Goal: Information Seeking & Learning: Learn about a topic

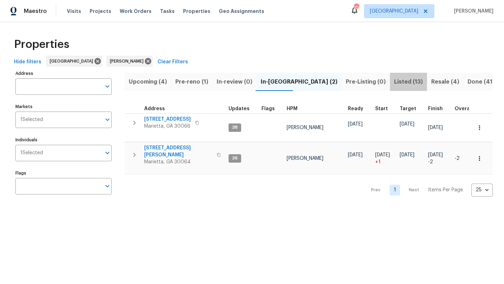
click at [394, 85] on span "Listed (13)" at bounding box center [408, 82] width 29 height 10
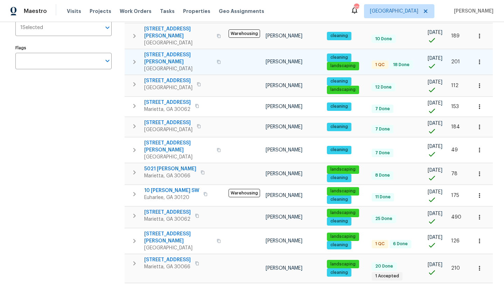
scroll to position [127, 0]
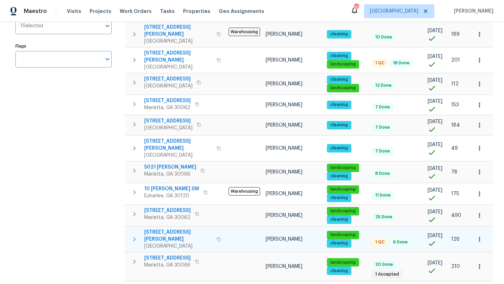
click at [169, 229] on span "[STREET_ADDRESS][PERSON_NAME]" at bounding box center [178, 236] width 68 height 14
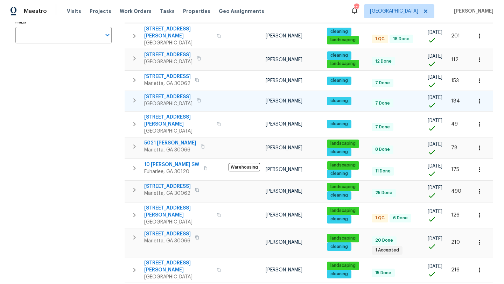
scroll to position [154, 0]
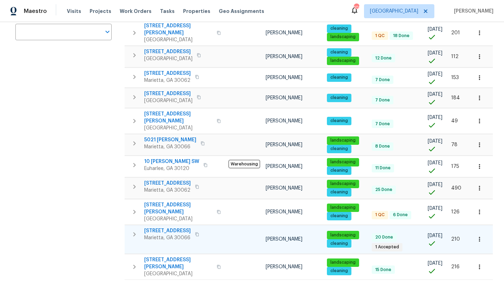
click at [157, 228] on span "[STREET_ADDRESS]" at bounding box center [167, 231] width 47 height 7
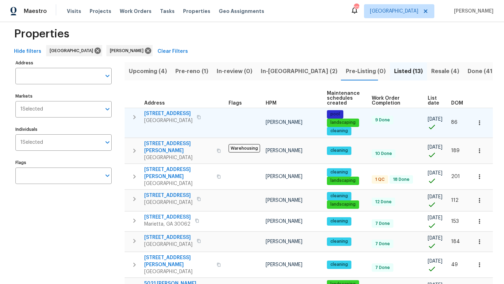
scroll to position [9, 0]
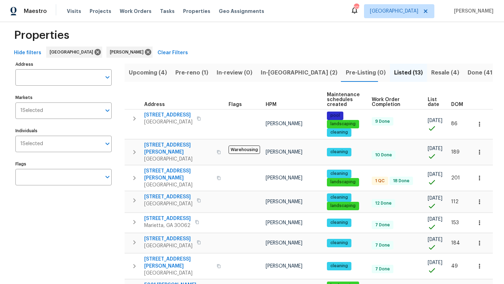
click at [275, 71] on span "In-[GEOGRAPHIC_DATA] (2)" at bounding box center [299, 73] width 77 height 10
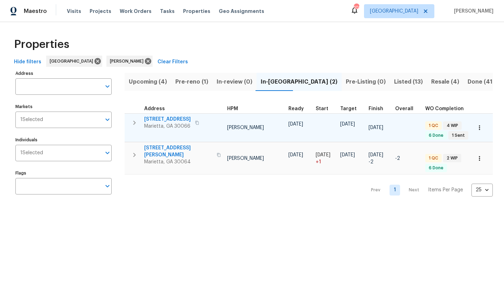
scroll to position [0, 62]
click at [177, 121] on span "[STREET_ADDRESS]" at bounding box center [167, 119] width 47 height 7
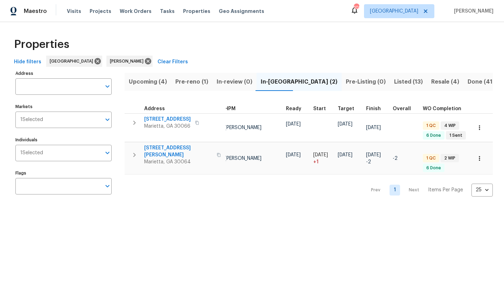
click at [432, 81] on span "Resale (4)" at bounding box center [446, 82] width 28 height 10
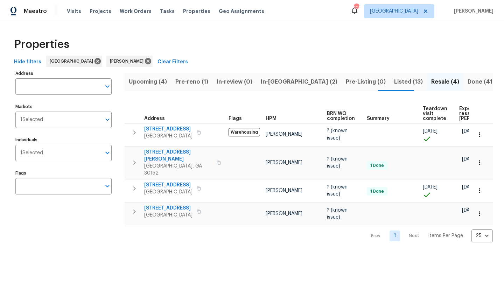
click at [158, 83] on span "Upcoming (4)" at bounding box center [148, 82] width 38 height 10
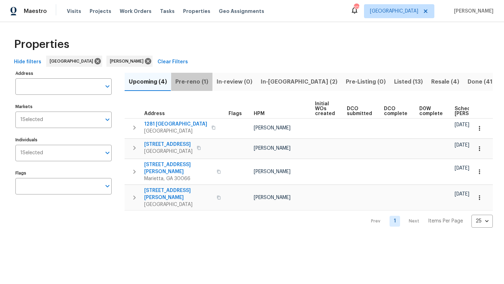
click at [186, 81] on span "Pre-reno (1)" at bounding box center [191, 82] width 33 height 10
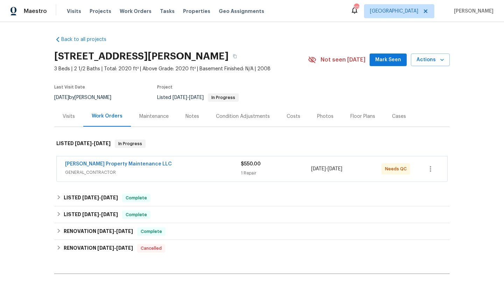
click at [108, 169] on span "GENERAL_CONTRACTOR" at bounding box center [153, 172] width 176 height 7
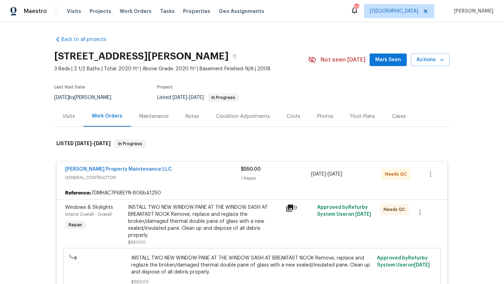
click at [74, 210] on div "Windows & Skylights" at bounding box center [94, 207] width 59 height 7
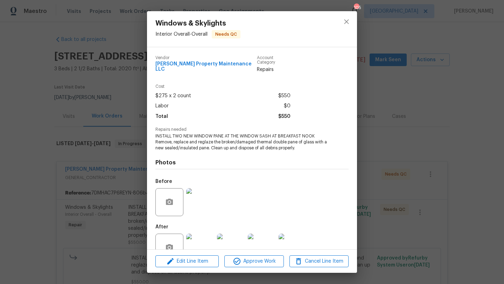
scroll to position [15, 0]
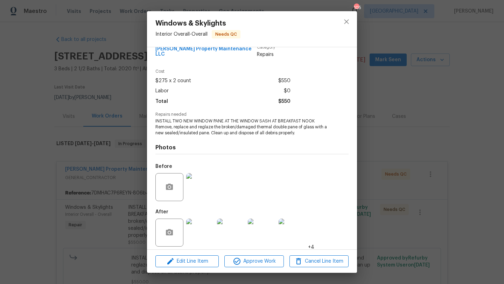
click at [212, 227] on img at bounding box center [200, 233] width 28 height 28
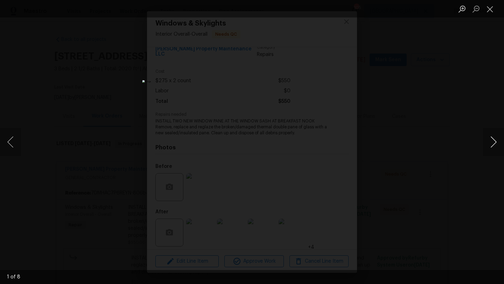
click at [498, 142] on button "Next image" at bounding box center [493, 142] width 21 height 28
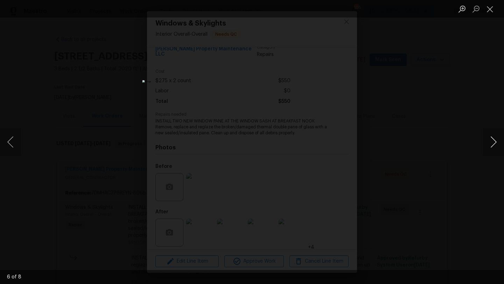
click at [498, 142] on button "Next image" at bounding box center [493, 142] width 21 height 28
click at [479, 118] on div "Lightbox" at bounding box center [252, 142] width 504 height 284
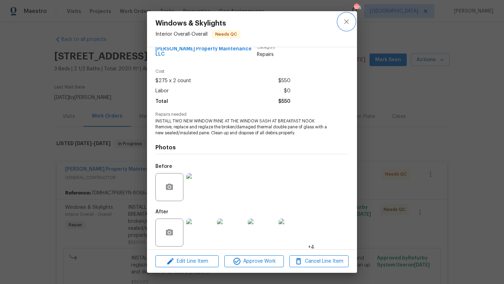
click at [348, 25] on icon "close" at bounding box center [347, 22] width 8 height 8
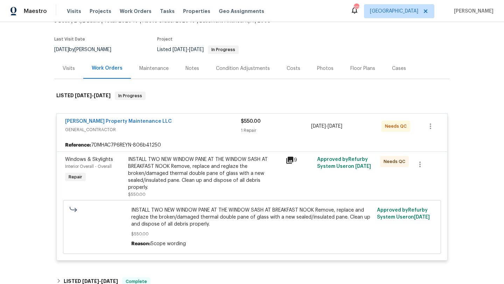
scroll to position [46, 0]
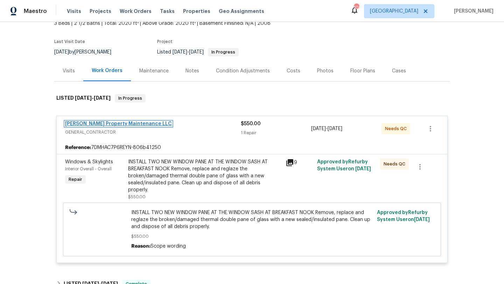
click at [131, 124] on link "Glen Property Maintenance LLC" at bounding box center [118, 124] width 107 height 5
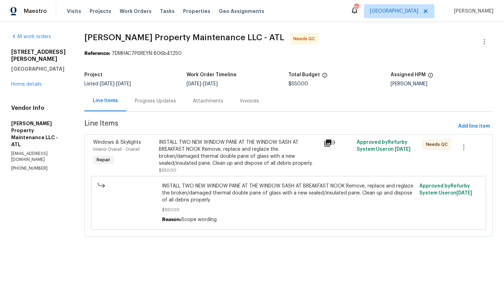
click at [170, 103] on div "Progress Updates" at bounding box center [155, 101] width 41 height 7
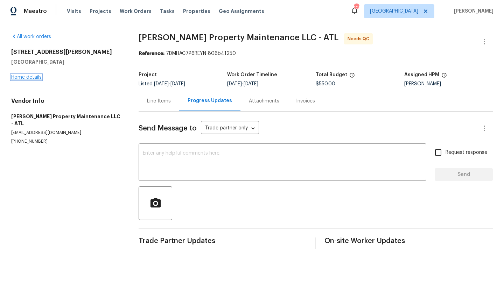
click at [34, 77] on link "Home details" at bounding box center [26, 77] width 30 height 5
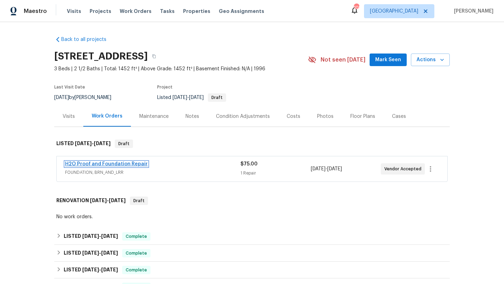
click at [111, 163] on link "H2O Proof and Foundation Repair" at bounding box center [106, 164] width 83 height 5
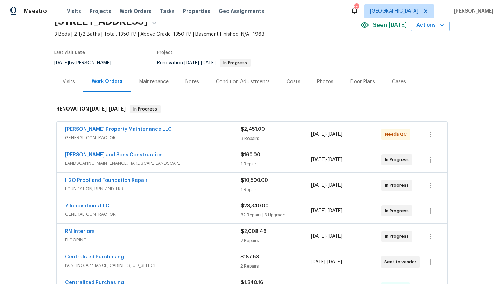
scroll to position [25, 0]
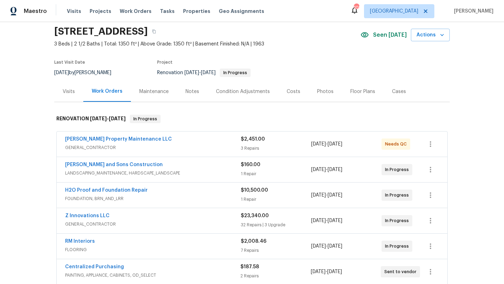
click at [296, 90] on div "Costs" at bounding box center [294, 91] width 14 height 7
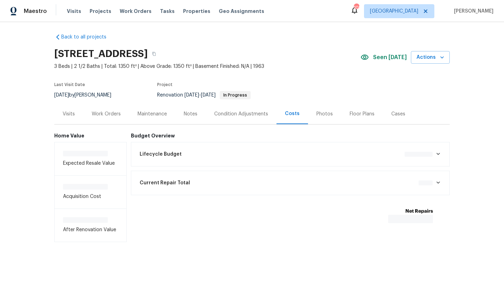
scroll to position [4, 0]
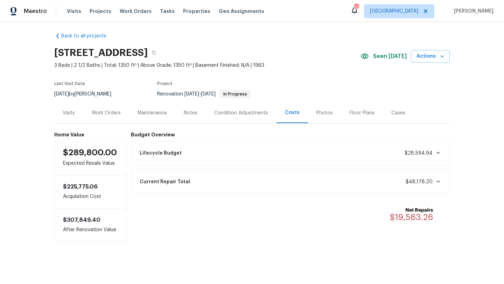
click at [317, 113] on div "Photos" at bounding box center [325, 113] width 16 height 7
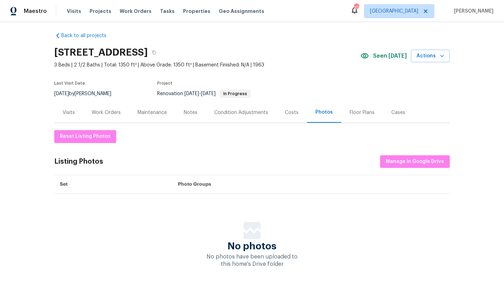
scroll to position [25, 0]
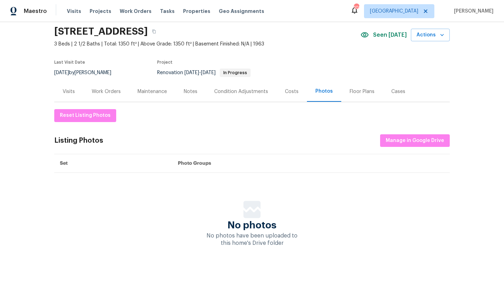
click at [111, 94] on div "Work Orders" at bounding box center [106, 91] width 29 height 7
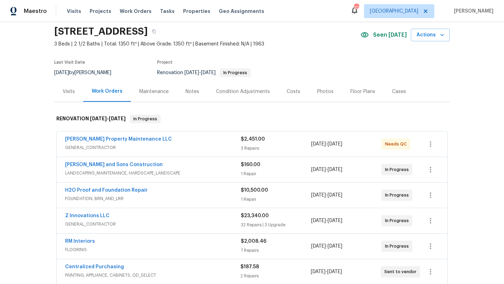
click at [70, 92] on div "Visits" at bounding box center [69, 91] width 12 height 7
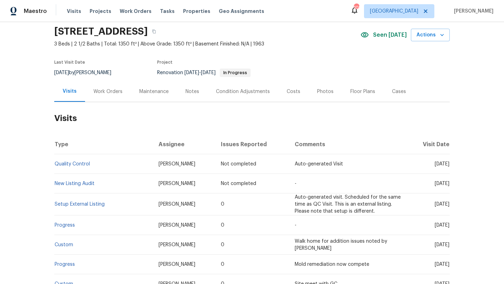
click at [186, 91] on div "Notes" at bounding box center [193, 91] width 14 height 7
